Goal: Information Seeking & Learning: Learn about a topic

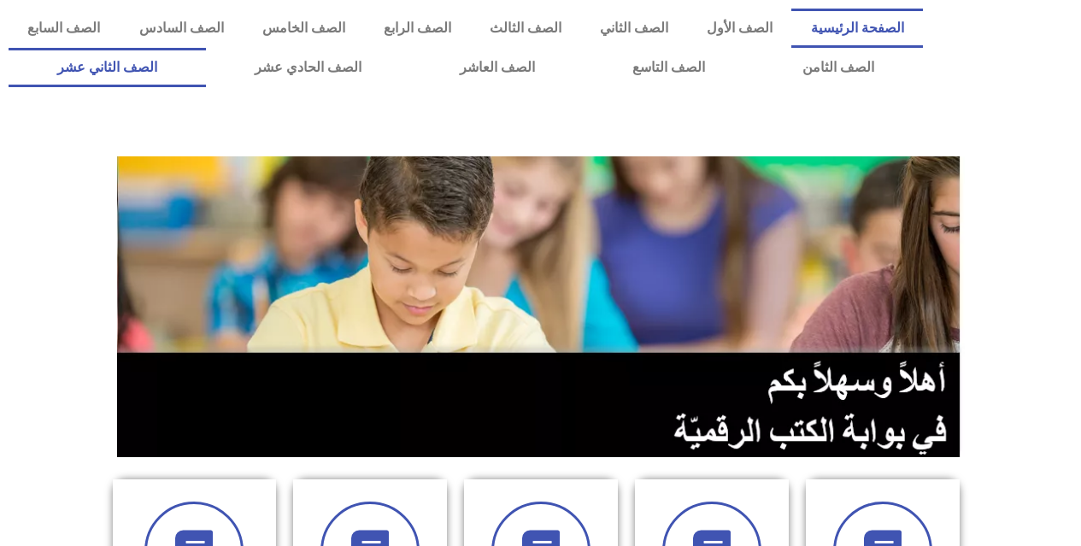
click at [206, 74] on link "الصف الثاني عشر" at bounding box center [107, 67] width 197 height 39
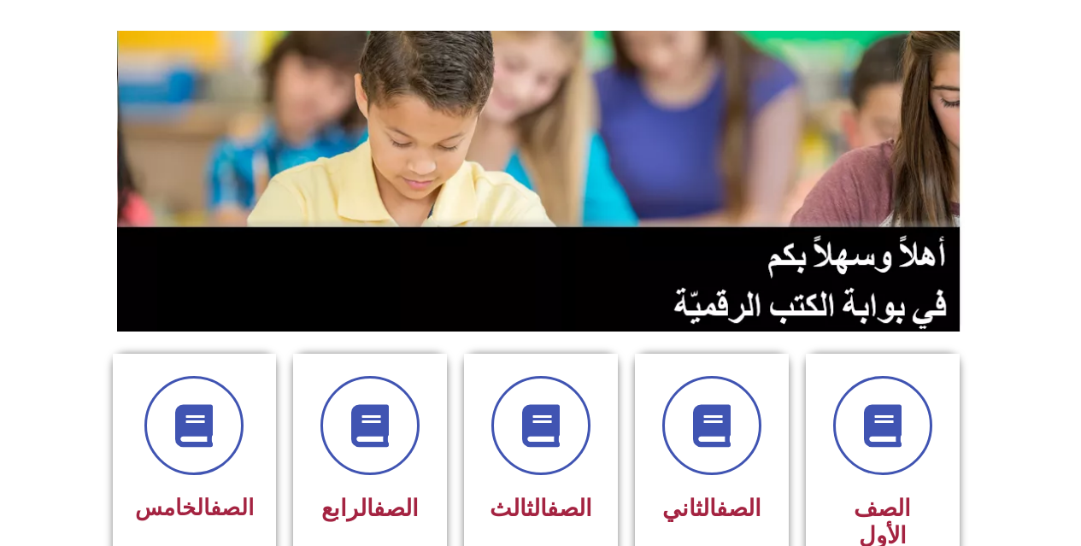
scroll to position [171, 0]
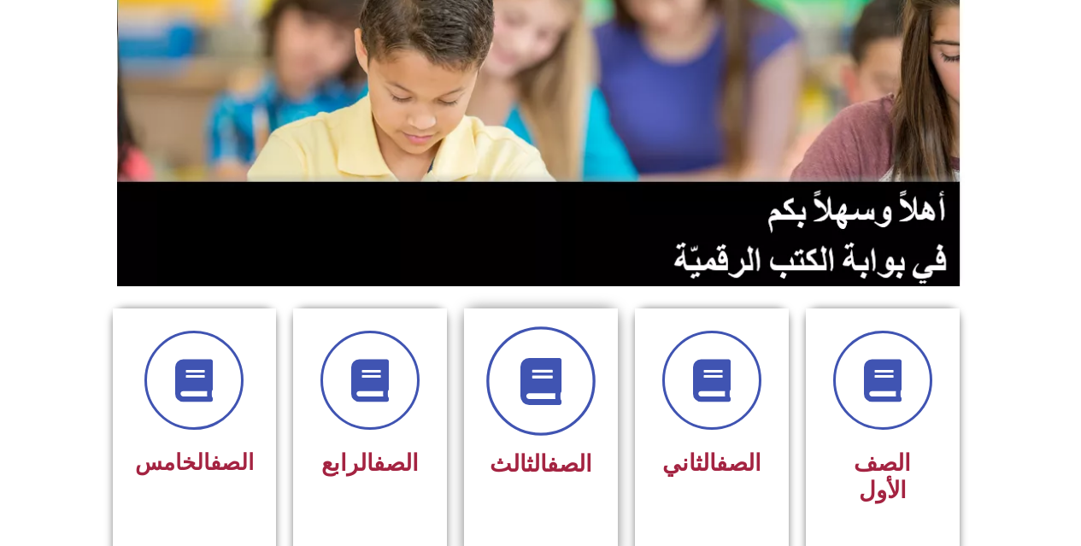
click at [509, 387] on span at bounding box center [540, 380] width 109 height 109
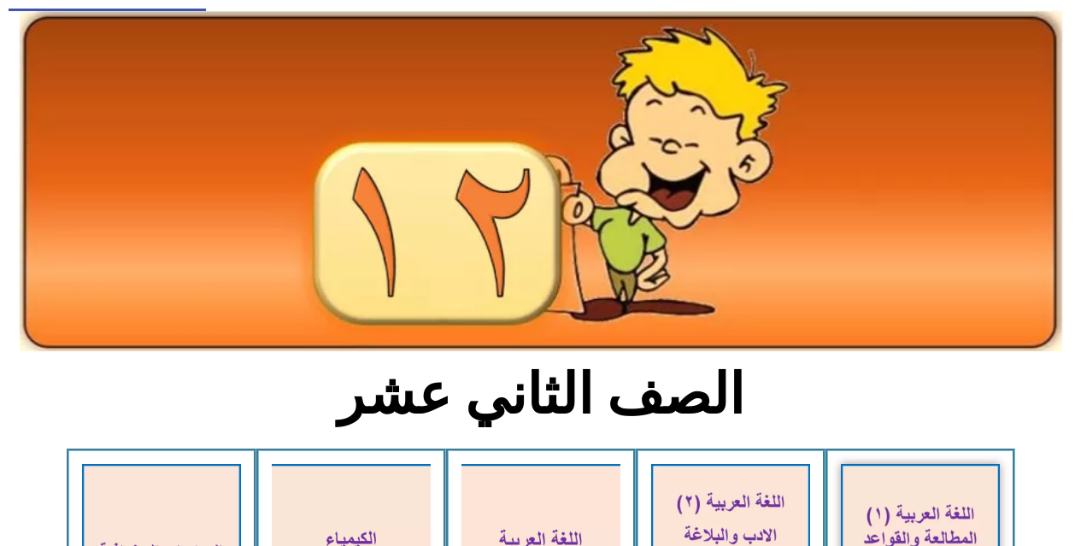
scroll to position [171, 0]
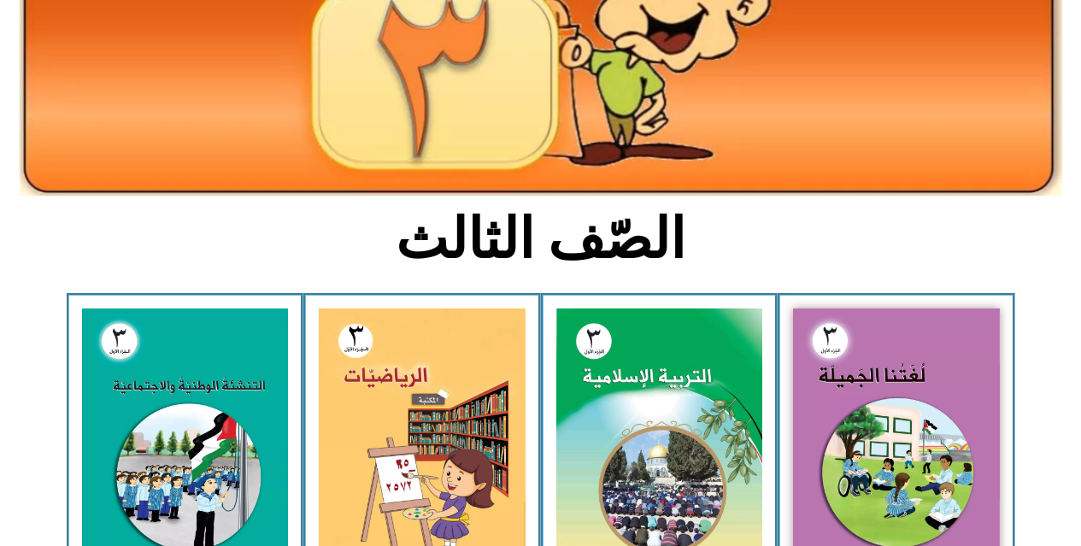
scroll to position [342, 0]
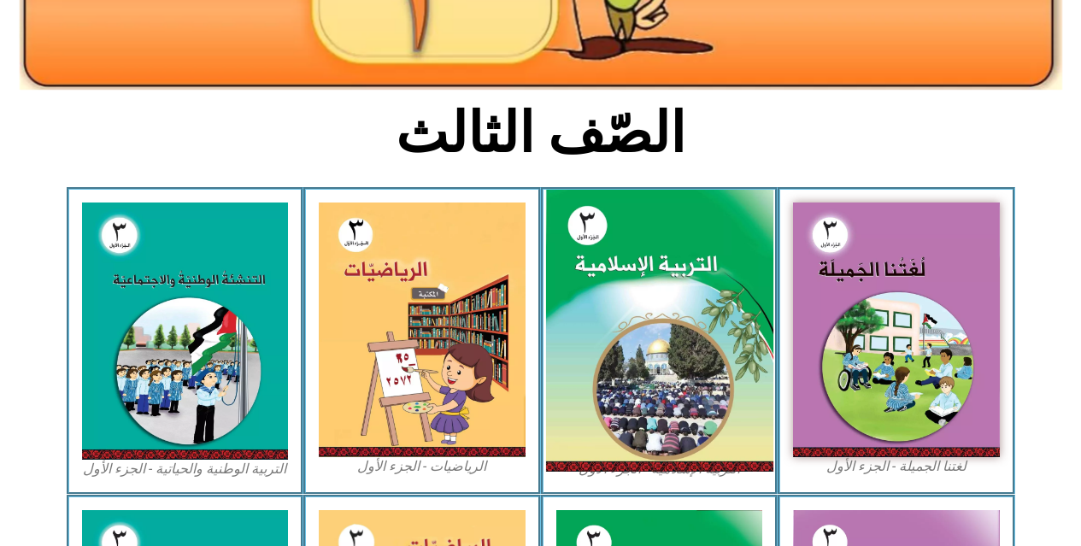
click at [656, 265] on img at bounding box center [658, 331] width 227 height 283
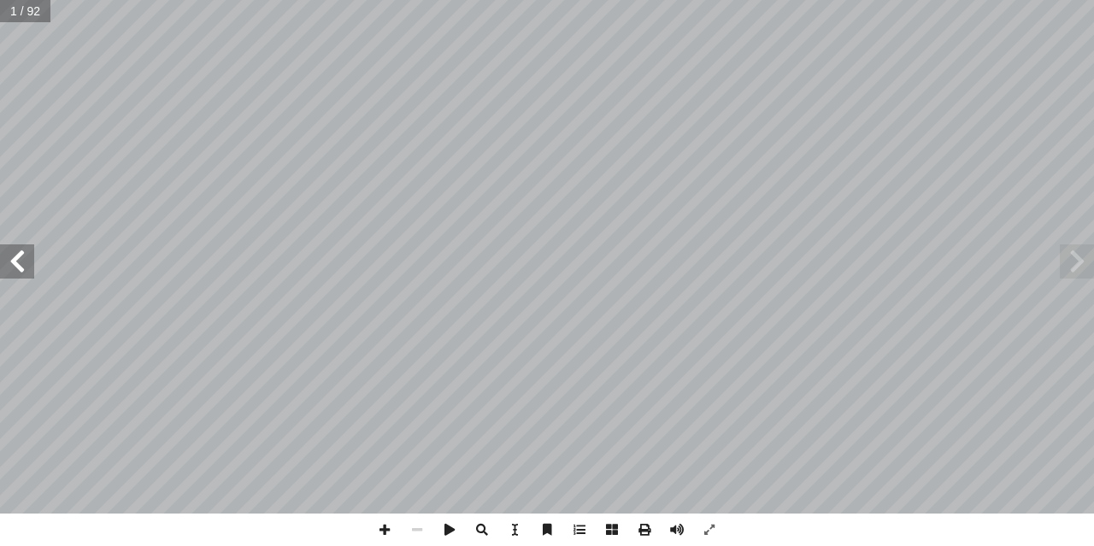
click at [19, 270] on span at bounding box center [17, 261] width 34 height 34
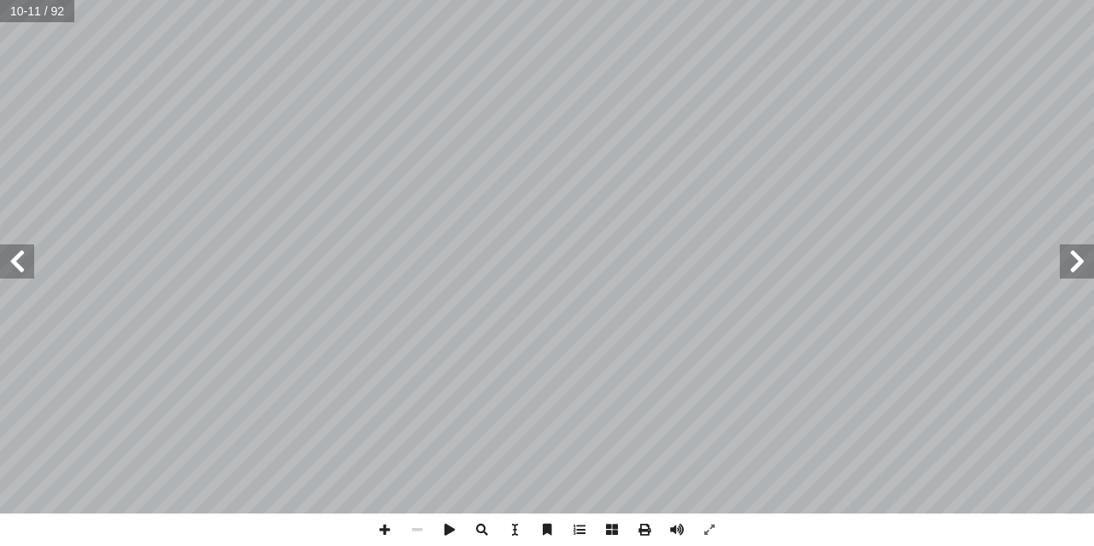
click at [19, 270] on span at bounding box center [17, 261] width 34 height 34
click at [374, 525] on span at bounding box center [384, 530] width 32 height 32
click at [15, 264] on span at bounding box center [17, 261] width 34 height 34
click at [1065, 262] on span at bounding box center [1077, 261] width 34 height 34
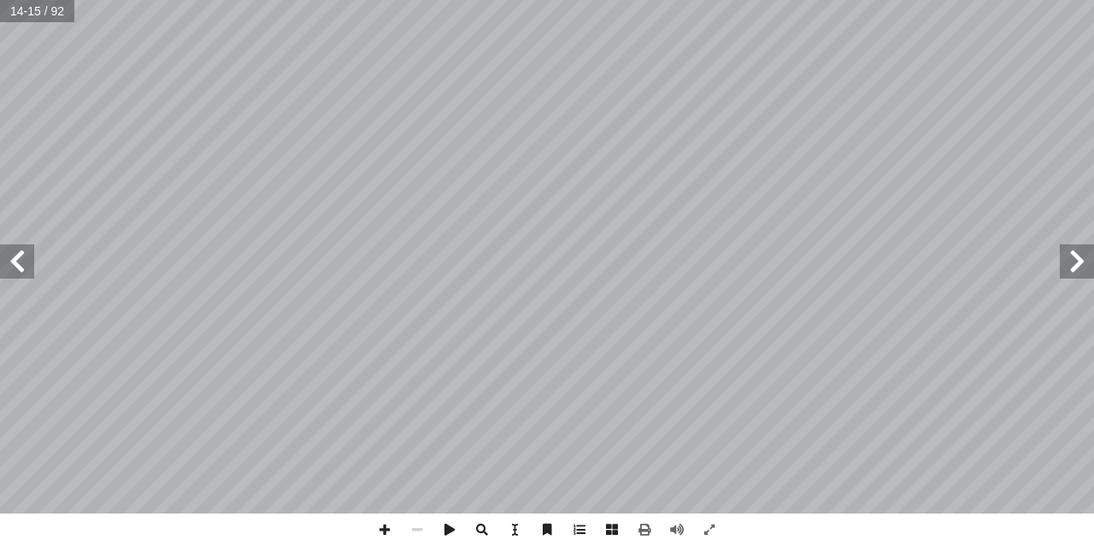
click at [868, 156] on html "الصفحة الرئيسية الصف الأول الصف الثاني الصف الثالث الصف الرابع الصف الخامس الصف…" at bounding box center [547, 78] width 1094 height 156
drag, startPoint x: 868, startPoint y: 579, endPoint x: 13, endPoint y: 265, distance: 911.5
drag, startPoint x: 13, startPoint y: 265, endPoint x: 3, endPoint y: 254, distance: 14.6
click at [3, 254] on span at bounding box center [17, 261] width 34 height 34
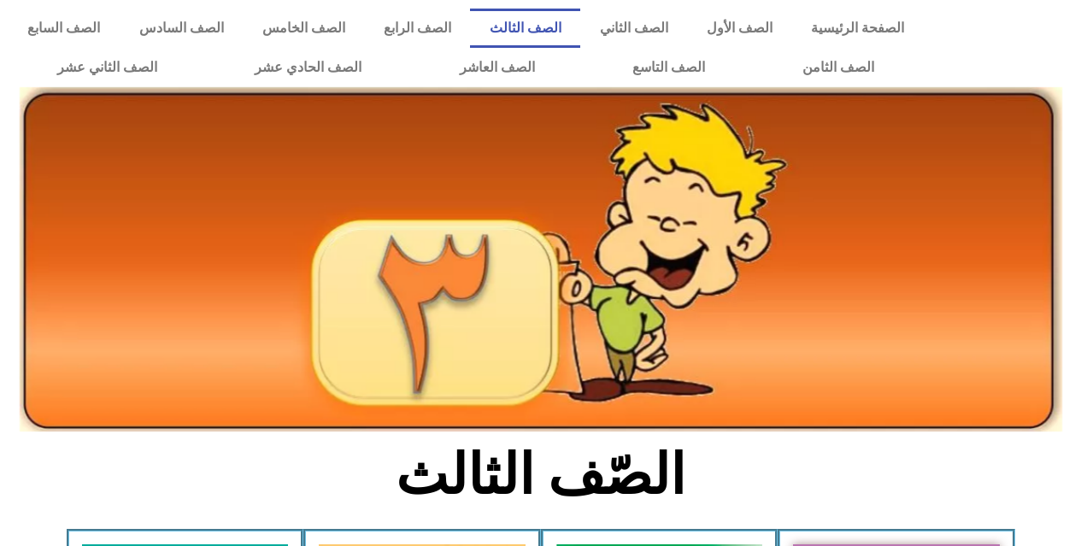
scroll to position [342, 0]
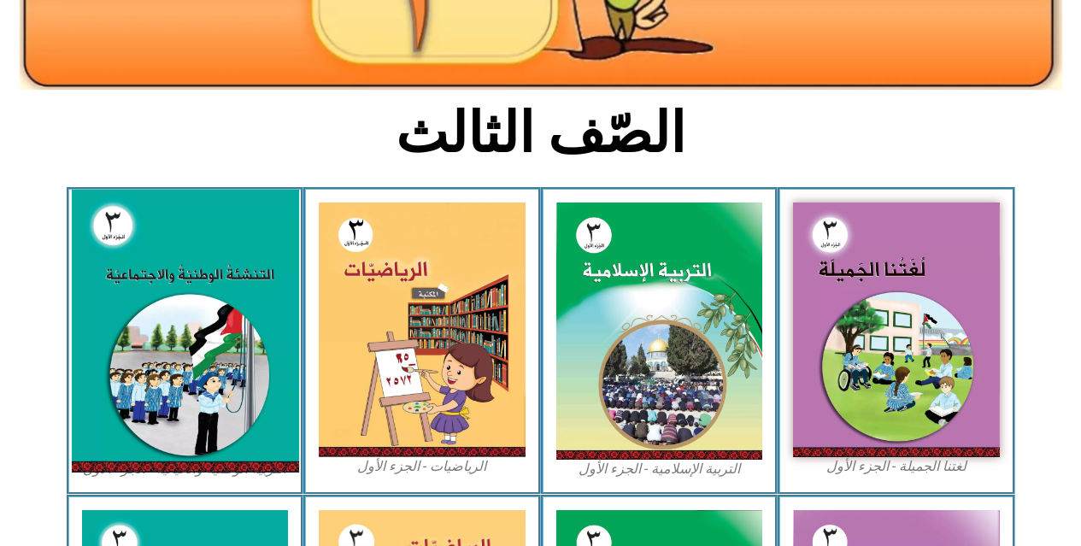
drag, startPoint x: 0, startPoint y: 0, endPoint x: 243, endPoint y: 338, distance: 415.8
click at [243, 338] on img at bounding box center [184, 331] width 227 height 283
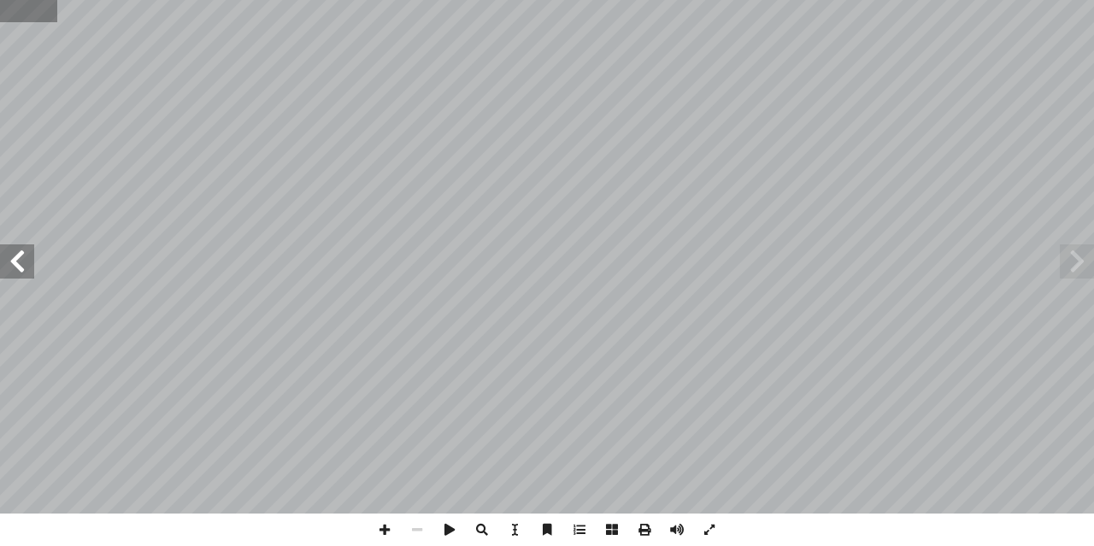
click at [44, 10] on input "text" at bounding box center [28, 11] width 57 height 22
type input "**"
click at [22, 247] on span at bounding box center [17, 261] width 34 height 34
